Goal: Find contact information: Find contact information

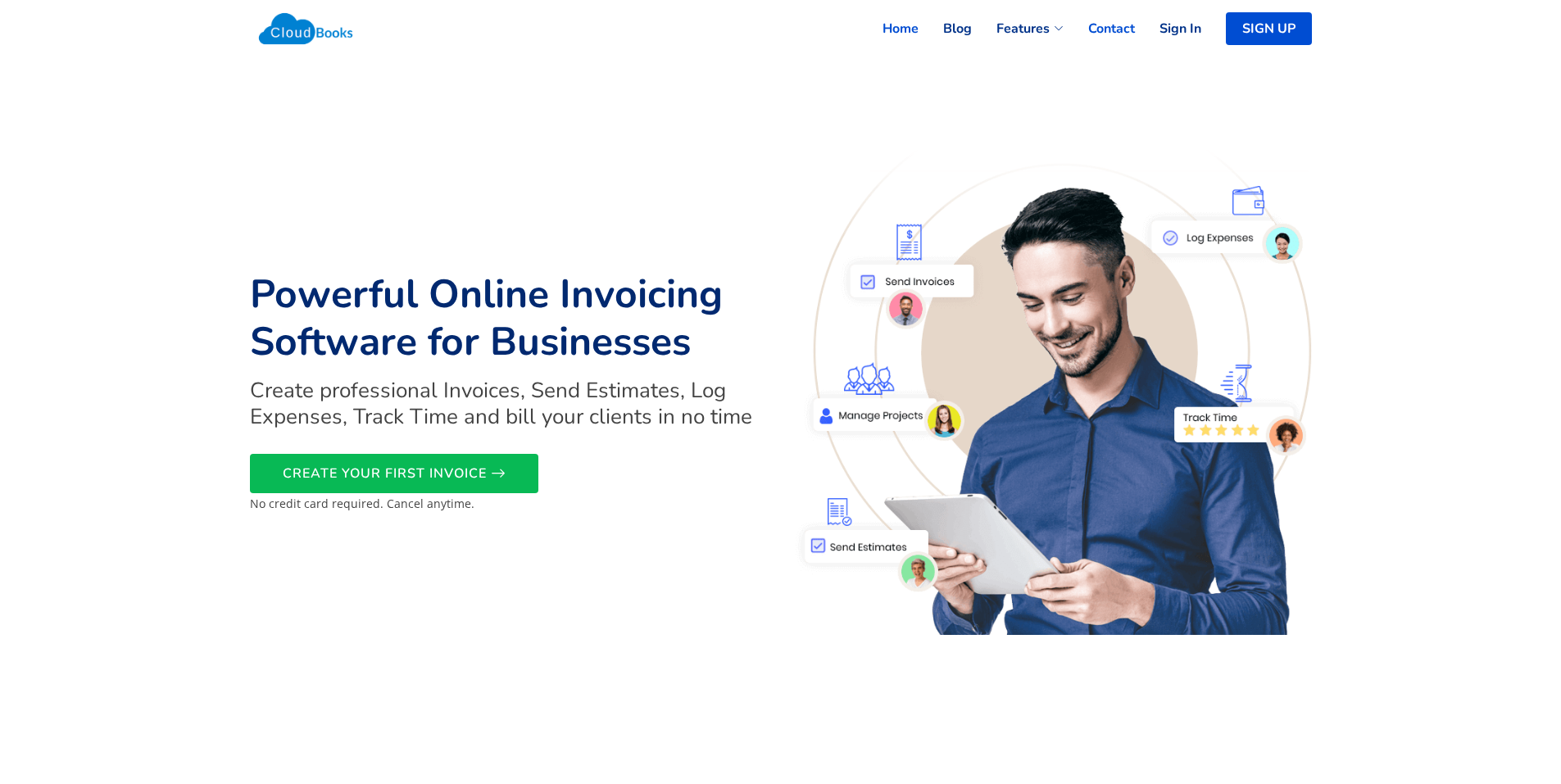
click at [1132, 29] on link "Contact" at bounding box center [1099, 29] width 71 height 36
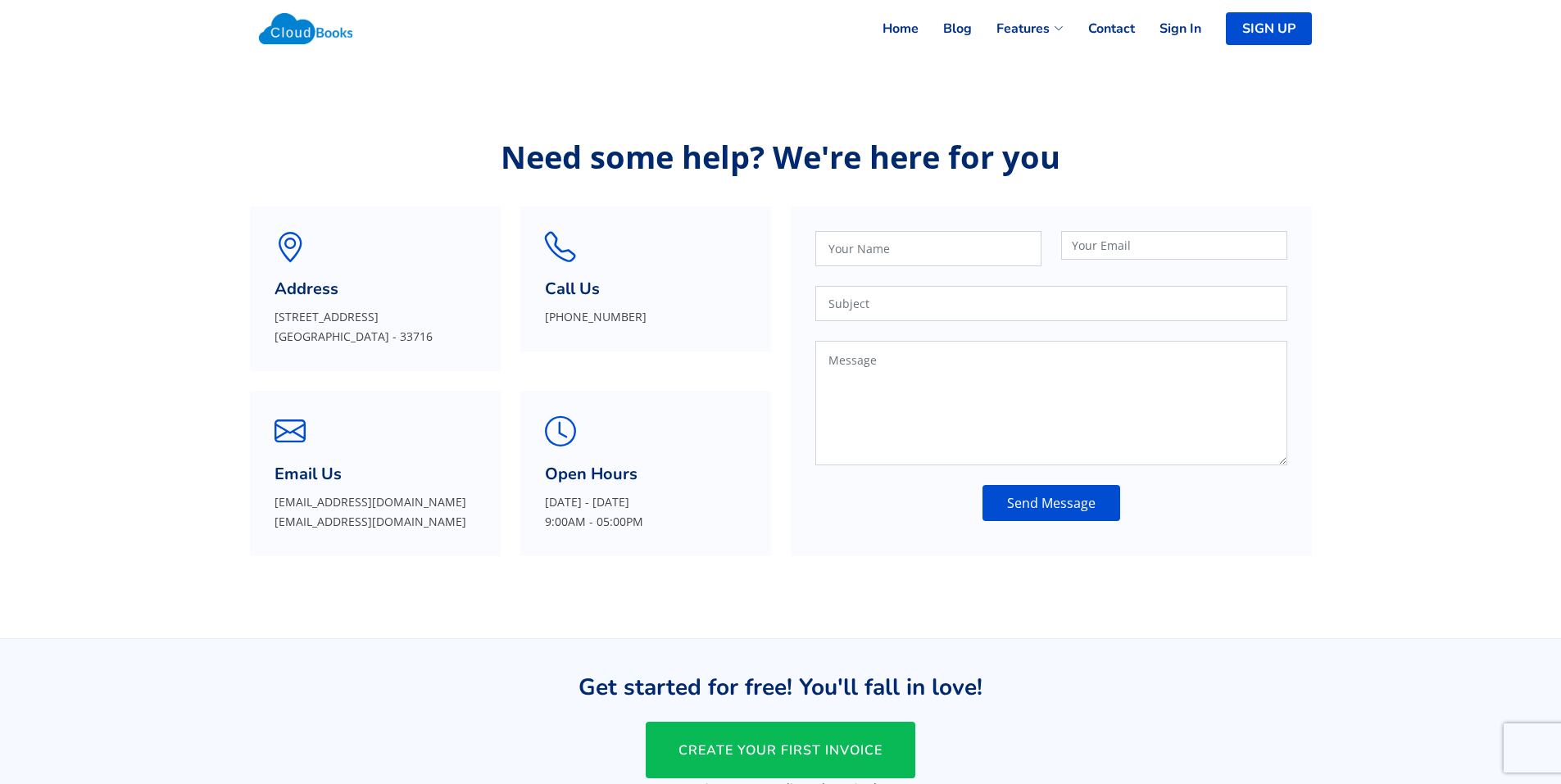
click at [300, 32] on img at bounding box center [306, 29] width 113 height 49
